Goal: Information Seeking & Learning: Learn about a topic

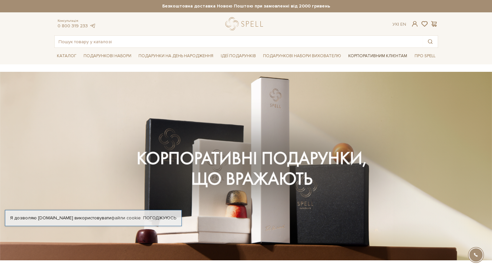
click at [364, 55] on link "Корпоративним клієнтам" at bounding box center [378, 55] width 64 height 11
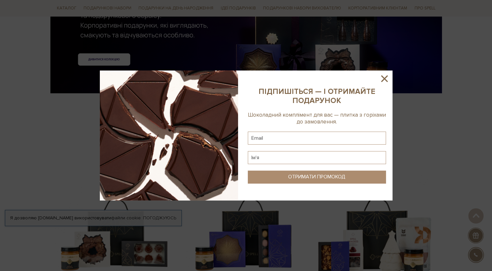
scroll to position [65, 0]
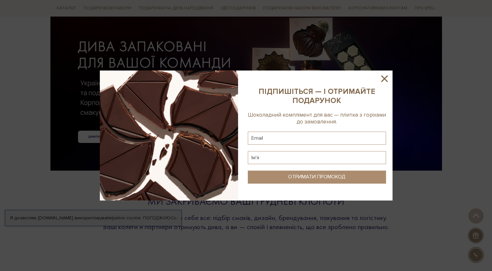
click at [389, 80] on icon at bounding box center [384, 78] width 11 height 11
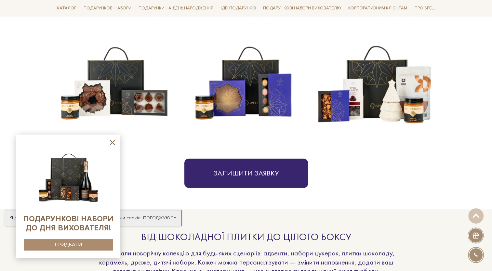
scroll to position [358, 0]
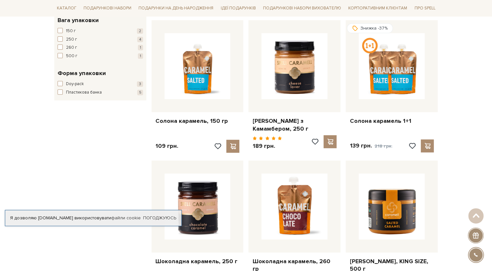
scroll to position [293, 0]
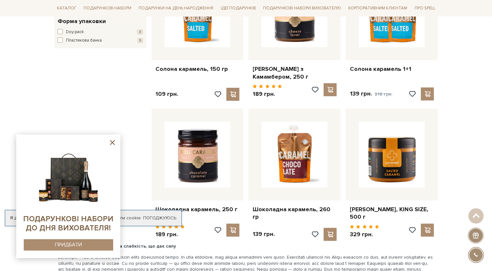
click at [112, 144] on icon at bounding box center [112, 143] width 8 height 8
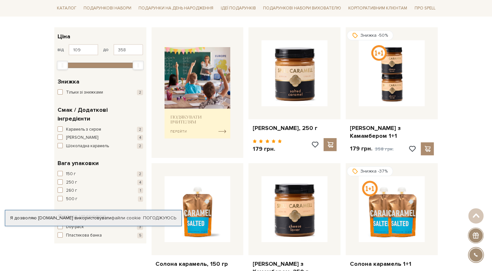
scroll to position [0, 0]
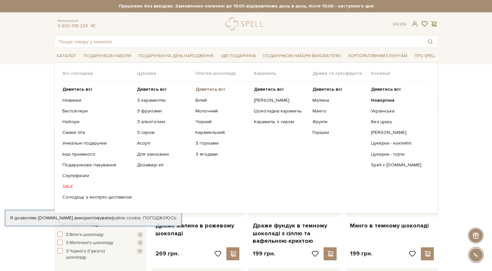
click at [201, 90] on b "Дивитись всі" at bounding box center [211, 90] width 30 height 6
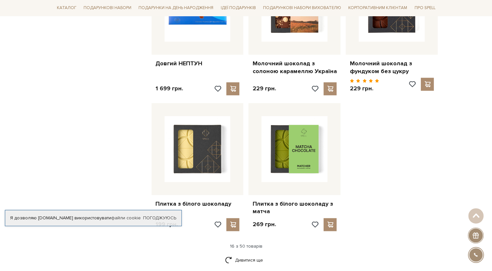
scroll to position [781, 0]
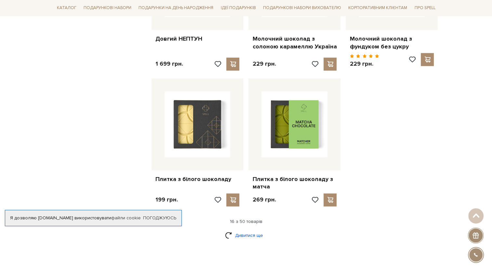
click at [250, 230] on link "Дивитися ще" at bounding box center [246, 235] width 42 height 11
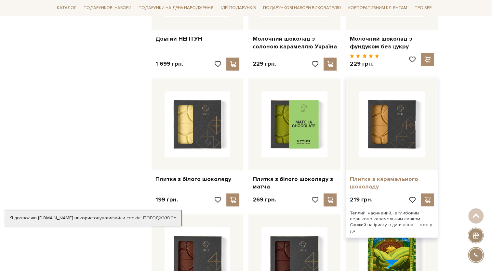
drag, startPoint x: 378, startPoint y: 132, endPoint x: 372, endPoint y: 172, distance: 40.1
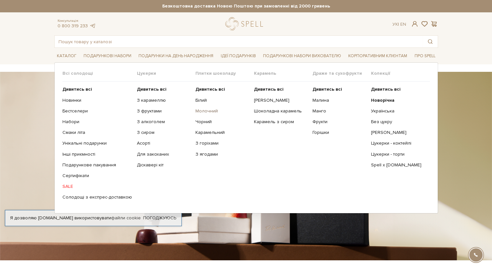
click at [200, 112] on link "Молочний" at bounding box center [223, 111] width 54 height 6
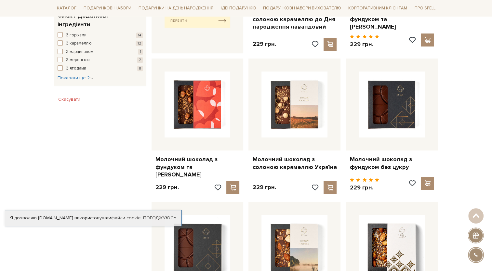
scroll to position [423, 0]
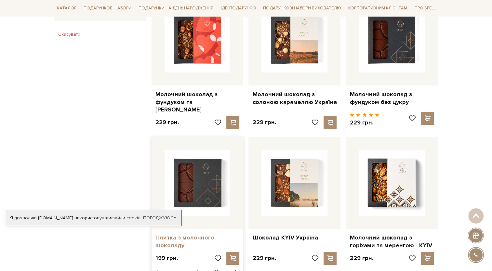
click at [189, 234] on link "Плитка з молочного шоколаду" at bounding box center [198, 241] width 84 height 15
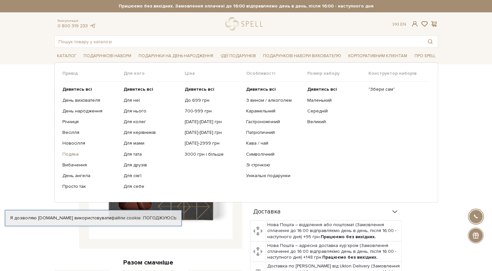
click at [73, 156] on link "Подяка" at bounding box center [90, 155] width 56 height 6
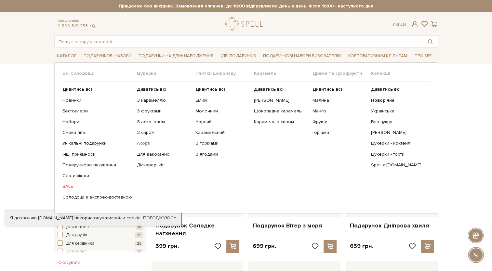
click at [145, 142] on link "Асорті" at bounding box center [164, 144] width 54 height 6
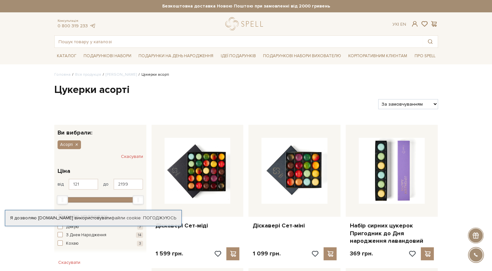
click at [438, 103] on div "За замовчуванням За Ціною (зростання) За Ціною (зменшення) Новинки За популярні…" at bounding box center [408, 104] width 65 height 10
click at [435, 106] on select "За замовчуванням За Ціною (зростання) За Ціною (зменшення) Новинки За популярні…" at bounding box center [409, 104] width 60 height 10
select select "[URL][DOMAIN_NAME]"
click at [379, 99] on select "За замовчуванням За Ціною (зростання) За Ціною (зменшення) Новинки За популярні…" at bounding box center [409, 104] width 60 height 10
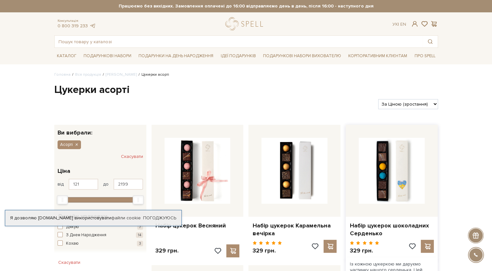
scroll to position [65, 0]
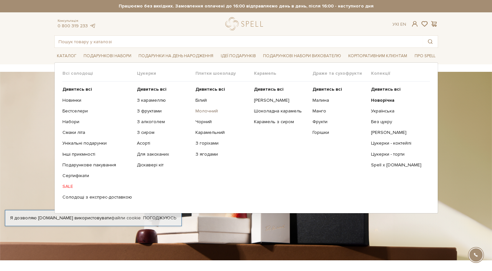
click at [200, 111] on link "Молочний" at bounding box center [223, 111] width 54 height 6
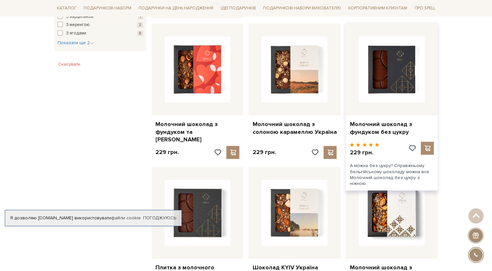
scroll to position [391, 0]
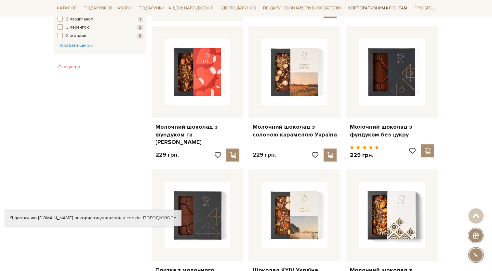
click at [370, 10] on link "Корпоративним клієнтам" at bounding box center [378, 8] width 64 height 11
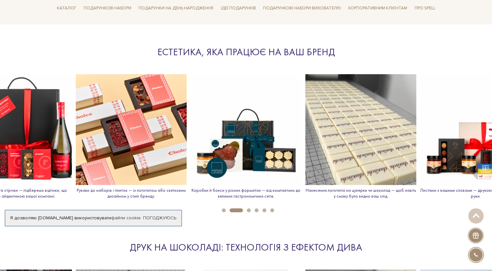
scroll to position [716, 0]
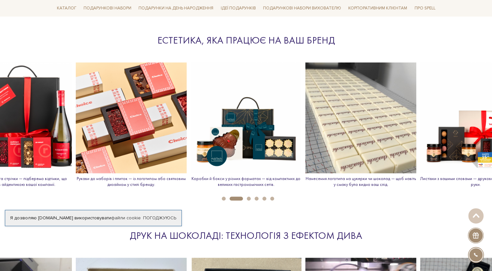
click at [131, 135] on img at bounding box center [131, 117] width 111 height 111
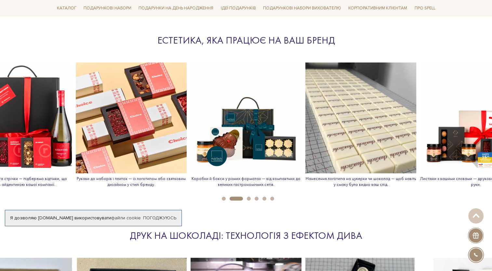
click at [131, 183] on p "Рукави до наборів і плиток — із логотипом або святковим дизайном у стилі бренду." at bounding box center [131, 181] width 111 height 11
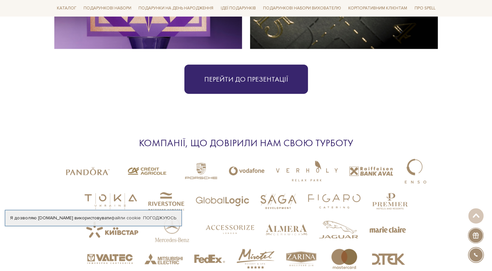
scroll to position [1660, 0]
